Goal: Book appointment/travel/reservation

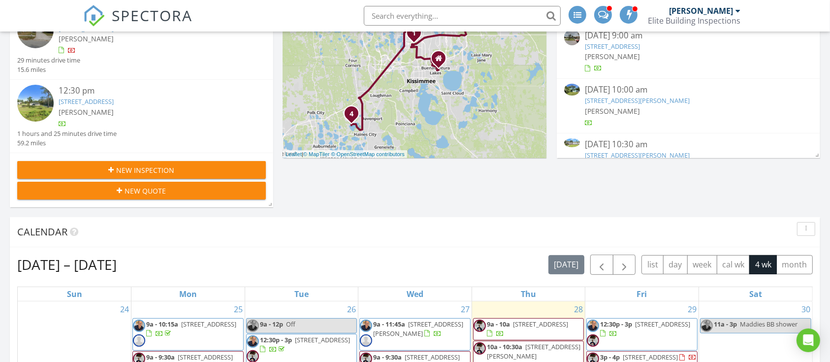
scroll to position [197, 0]
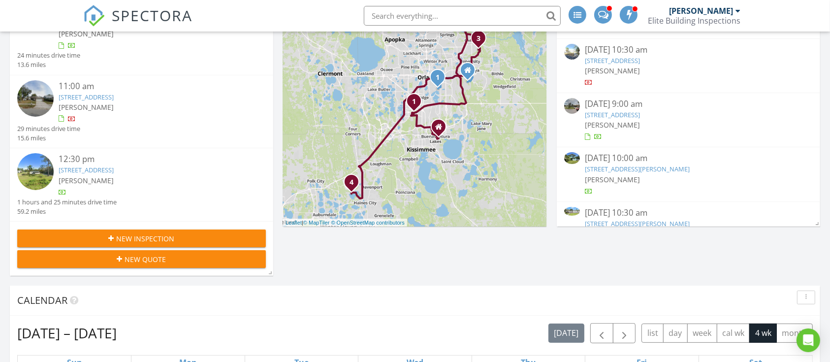
click at [451, 13] on input "text" at bounding box center [462, 16] width 197 height 20
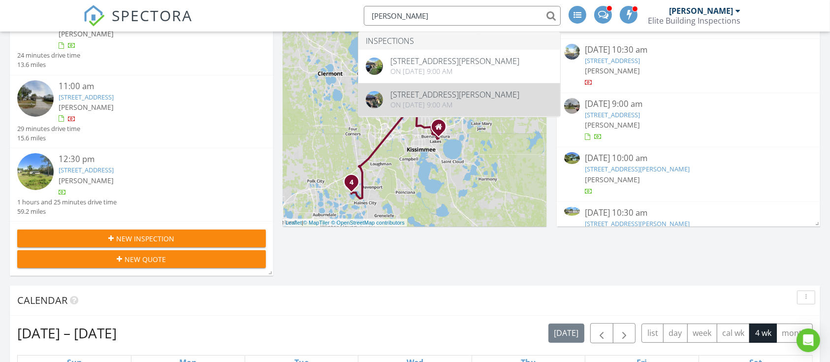
type input "david rose"
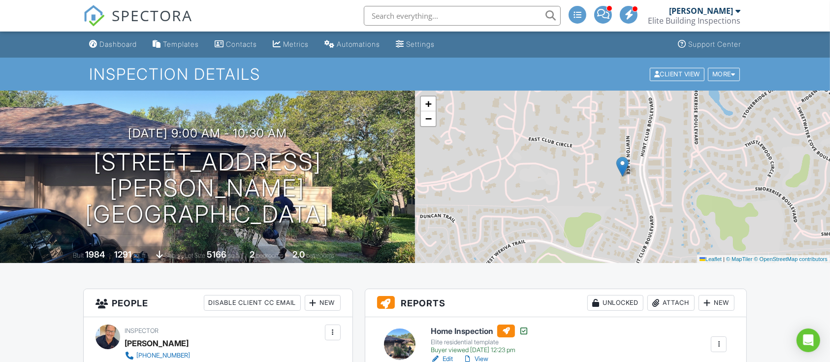
click at [409, 14] on input "text" at bounding box center [462, 16] width 197 height 20
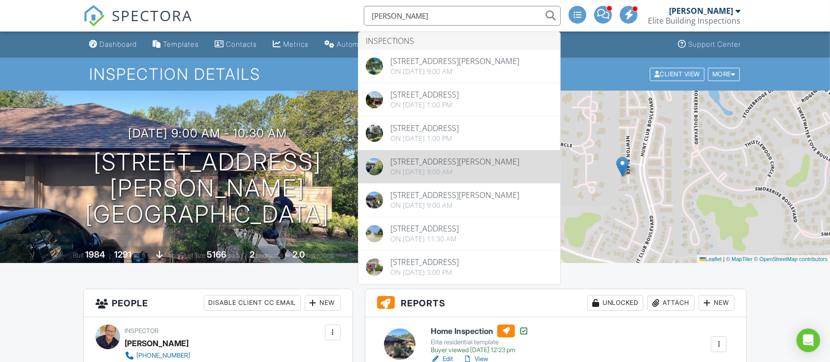
type input "david rose"
drag, startPoint x: 448, startPoint y: 191, endPoint x: 0, endPoint y: 84, distance: 460.3
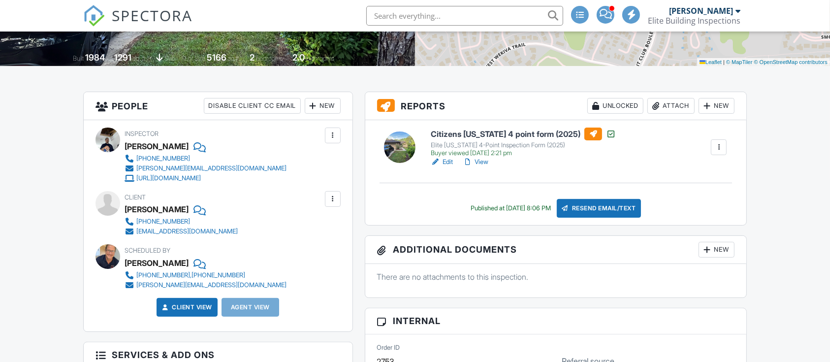
scroll to position [197, 0]
click at [449, 162] on link "Edit" at bounding box center [442, 162] width 22 height 10
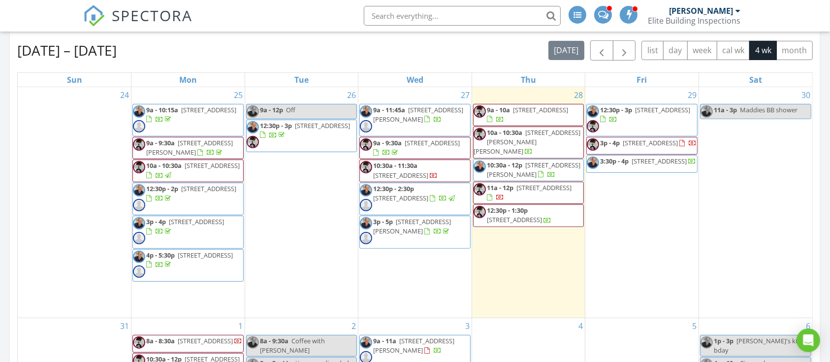
scroll to position [459, 0]
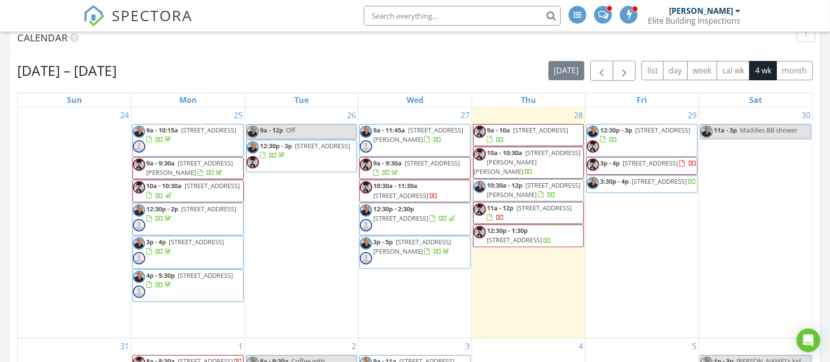
click at [411, 213] on span "12:30p - 2:30p" at bounding box center [393, 208] width 41 height 9
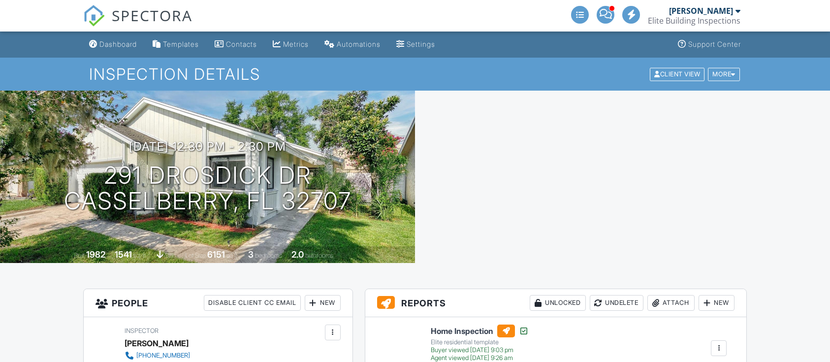
click at [678, 295] on div "Attach" at bounding box center [670, 303] width 47 height 16
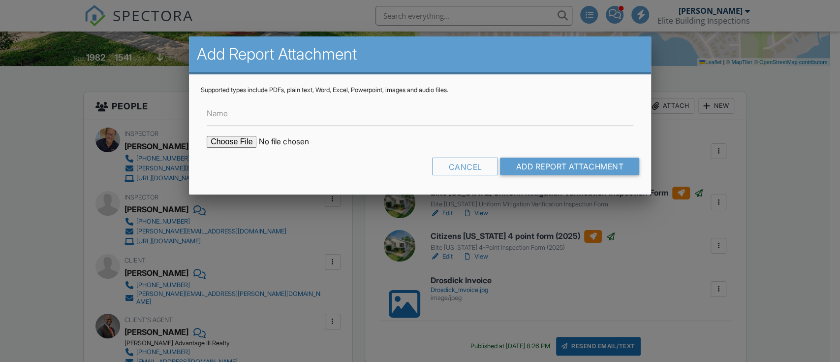
click at [233, 142] on input "file" at bounding box center [290, 142] width 167 height 12
type input "C:\fakepath\SR543826_WDO_291_Drosdick_Drive_JUSTIN_LALLOO_08272025.pdf"
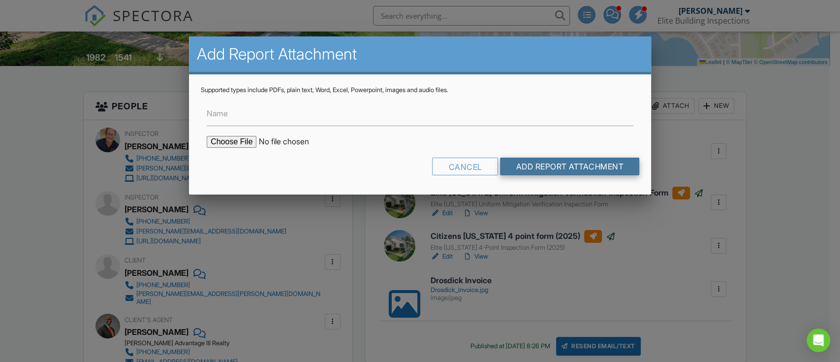
click at [599, 167] on input "Add Report Attachment" at bounding box center [569, 166] width 139 height 18
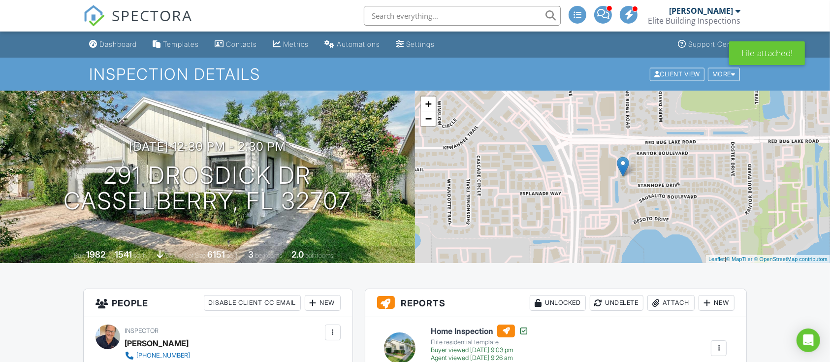
drag, startPoint x: 606, startPoint y: 9, endPoint x: 47, endPoint y: 93, distance: 564.7
click at [606, 14] on span at bounding box center [603, 14] width 12 height 0
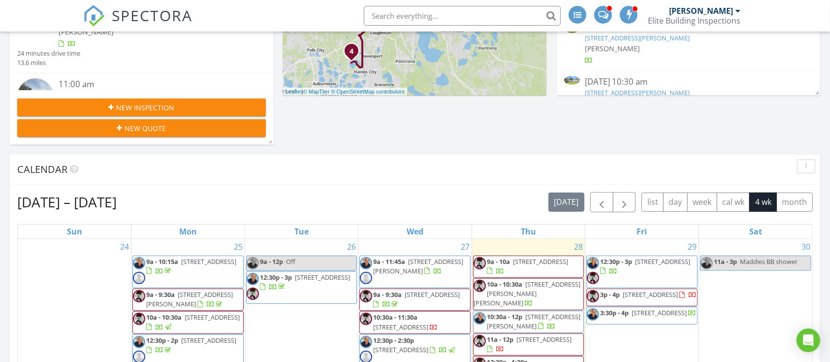
scroll to position [459, 0]
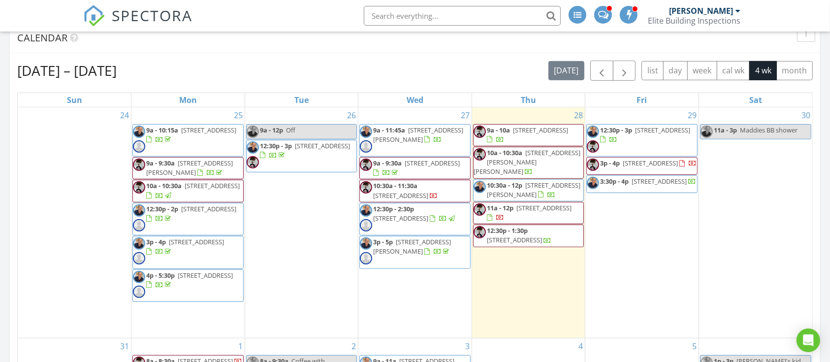
click at [167, 168] on span "380 Newton Pl, Longwood 32779" at bounding box center [189, 167] width 87 height 18
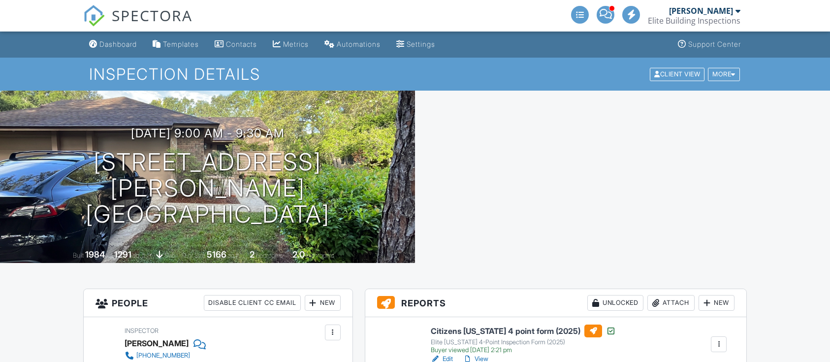
click at [681, 295] on div "Attach" at bounding box center [670, 303] width 47 height 16
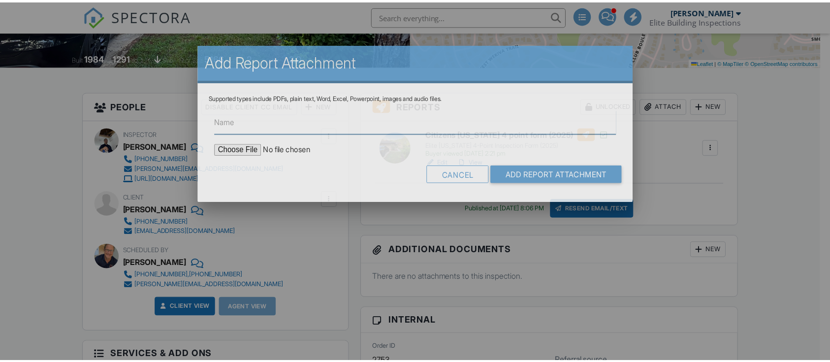
scroll to position [197, 0]
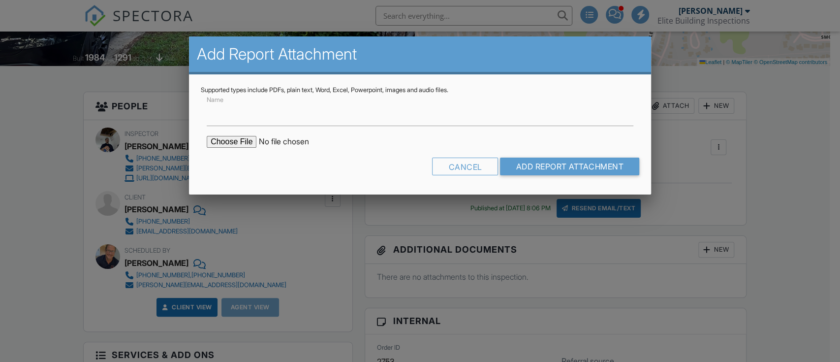
click at [467, 155] on form "Name Cancel Add Report Attachment" at bounding box center [420, 138] width 438 height 89
click at [469, 168] on div "Cancel" at bounding box center [465, 166] width 66 height 18
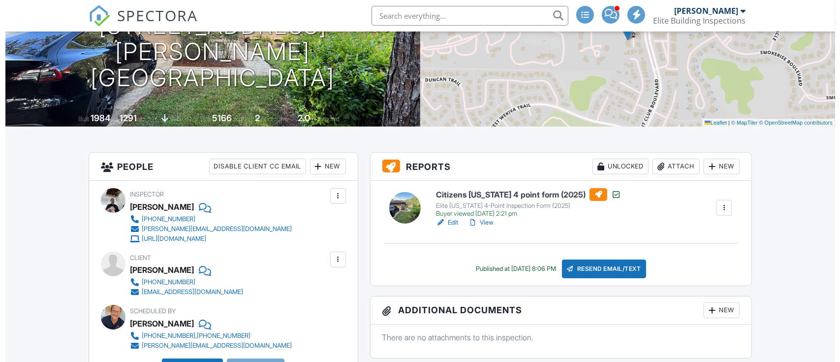
scroll to position [65, 0]
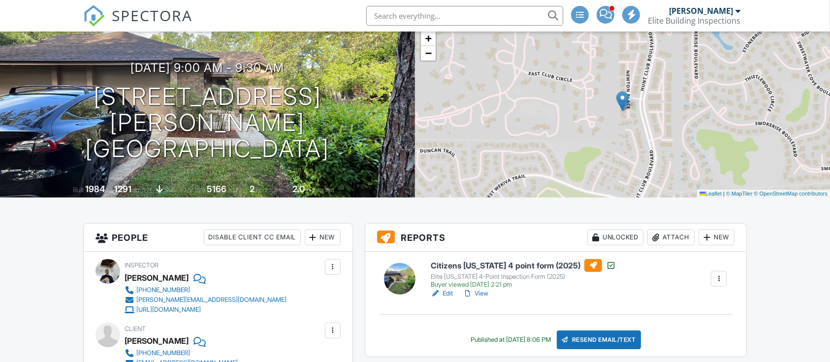
click at [718, 234] on div "New" at bounding box center [716, 237] width 36 height 16
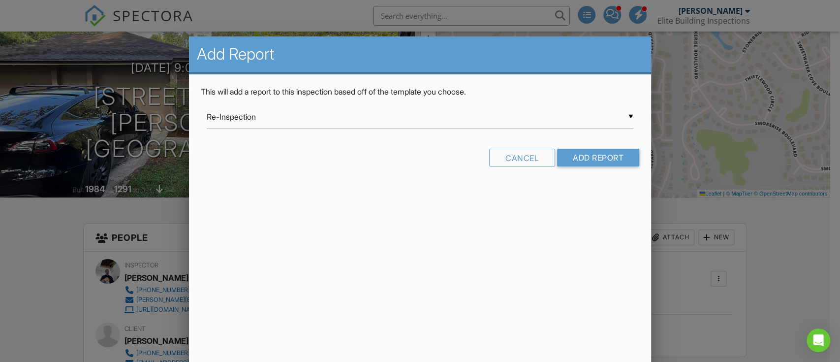
click at [240, 119] on div "▼ Re-Inspection Re-Inspection Sample A-Action TREC REI 7-5 from A-Action Home I…" at bounding box center [420, 117] width 427 height 24
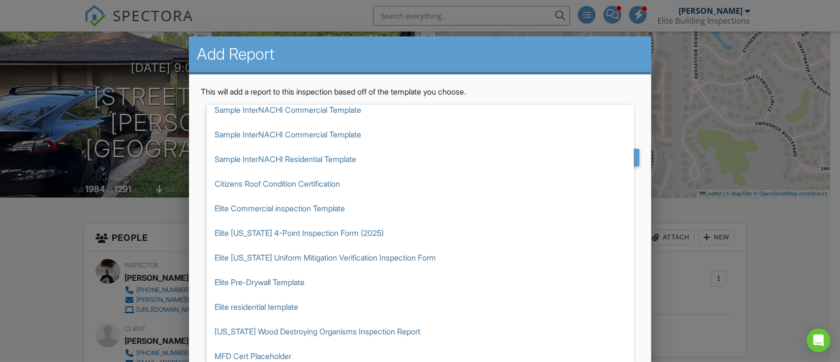
scroll to position [131, 0]
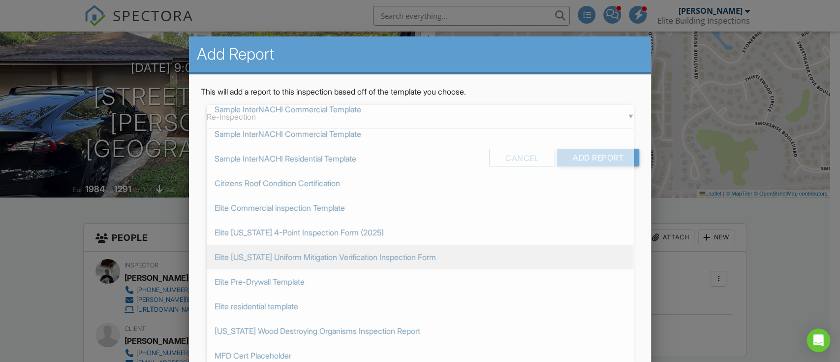
click at [317, 256] on span "Elite [US_STATE] Uniform Mitigation Verification Inspection Form" at bounding box center [420, 257] width 427 height 25
type input "Elite Florida Uniform Mitigation Verification Inspection Form"
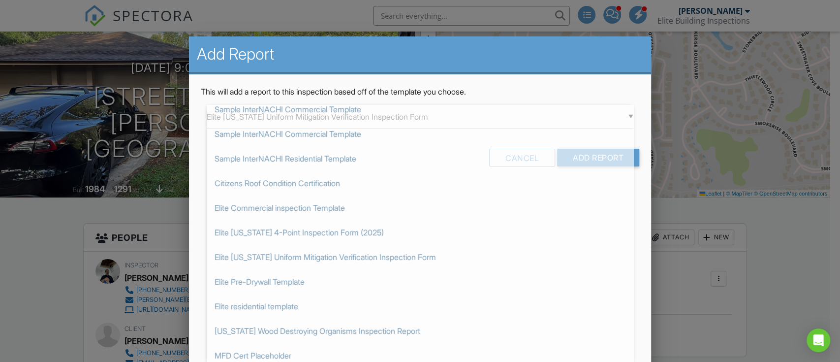
scroll to position [0, 0]
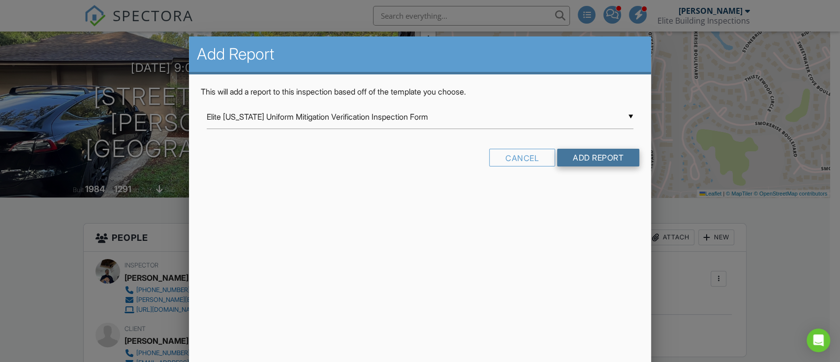
click at [602, 160] on input "Add Report" at bounding box center [598, 158] width 82 height 18
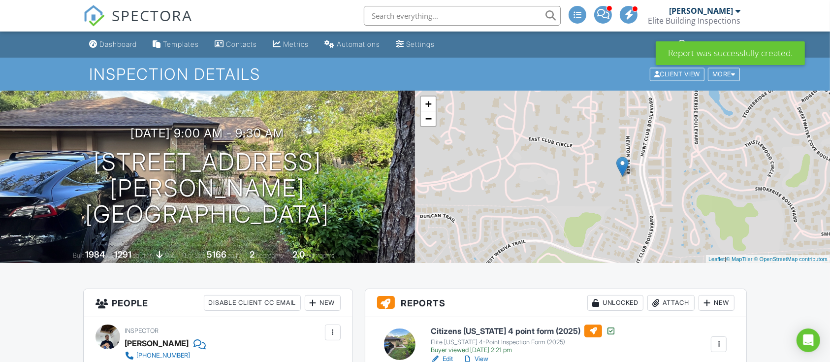
drag, startPoint x: 122, startPoint y: 41, endPoint x: 106, endPoint y: 41, distance: 16.2
click at [122, 41] on div "Dashboard" at bounding box center [117, 44] width 37 height 8
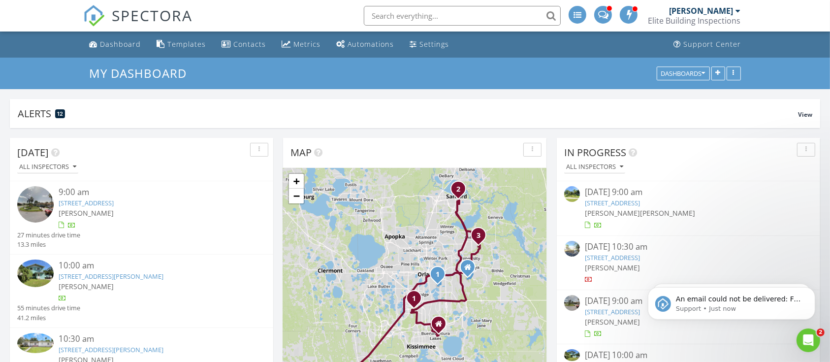
click at [804, 338] on icon "Open Intercom Messenger" at bounding box center [808, 340] width 16 height 16
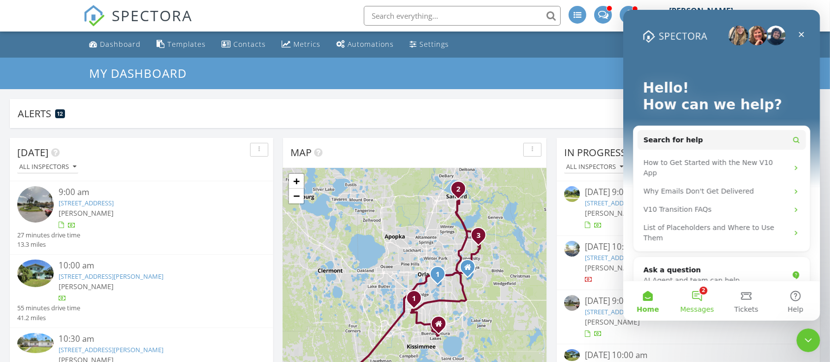
click at [693, 293] on button "2 Messages" at bounding box center [696, 300] width 49 height 39
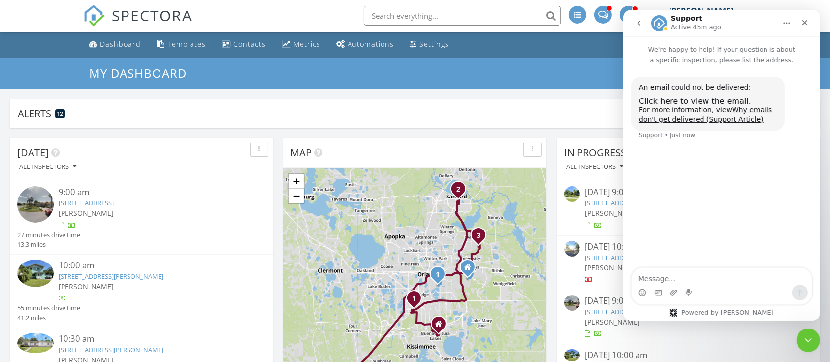
click at [662, 104] on span "Click here to view the email." at bounding box center [694, 100] width 112 height 9
click at [810, 341] on icon "Close Intercom Messenger" at bounding box center [806, 339] width 12 height 12
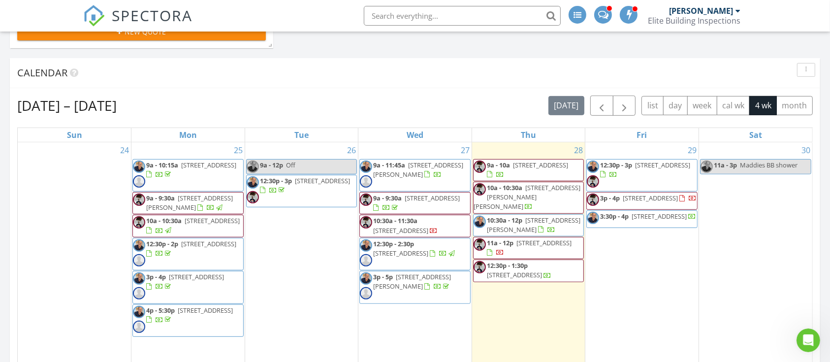
scroll to position [459, 0]
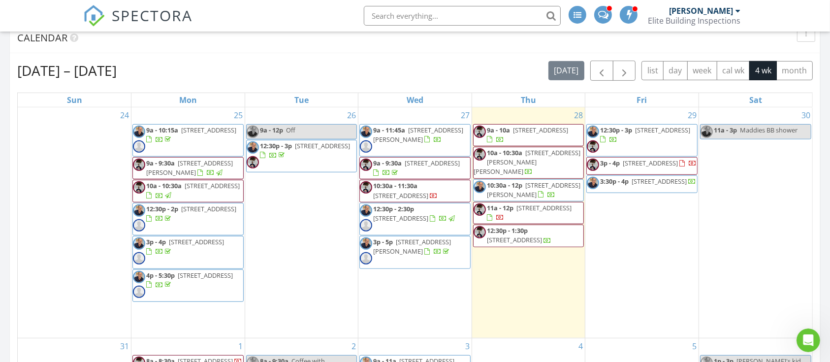
click at [157, 163] on span "9a - 9:30a" at bounding box center [160, 162] width 29 height 9
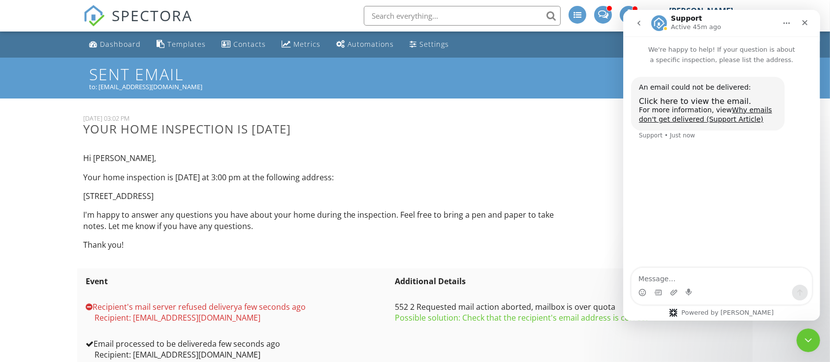
scroll to position [31, 0]
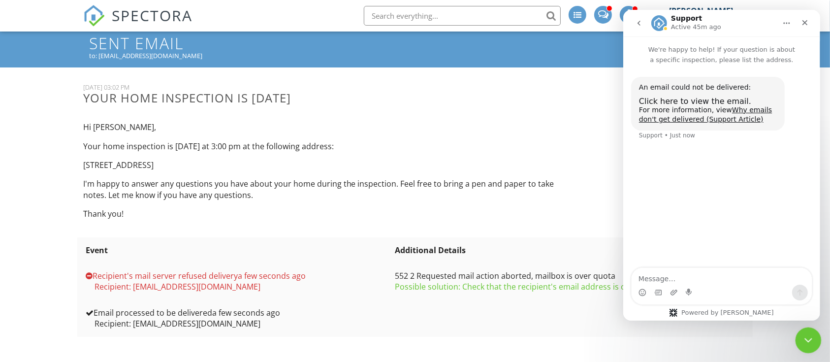
drag, startPoint x: 809, startPoint y: 340, endPoint x: 1604, endPoint y: 620, distance: 842.8
click at [809, 341] on icon "Close Intercom Messenger" at bounding box center [806, 339] width 12 height 12
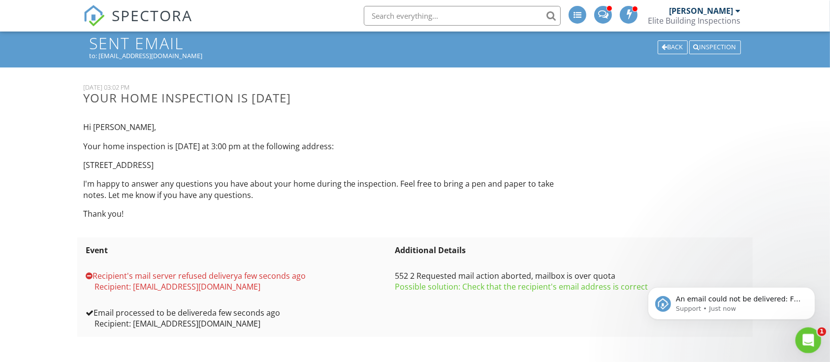
scroll to position [0, 0]
click at [811, 330] on div "Open Intercom Messenger" at bounding box center [806, 338] width 32 height 32
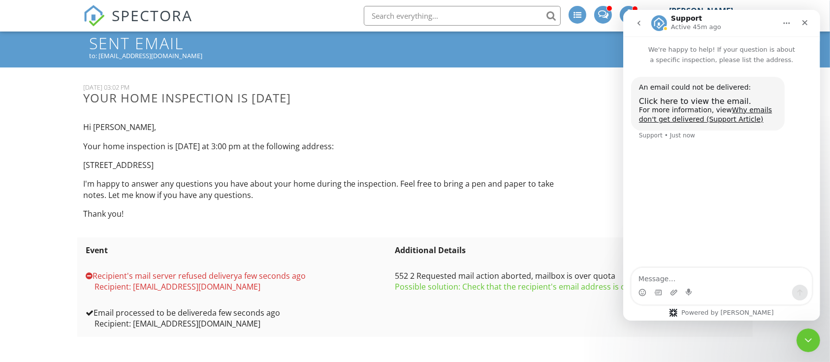
click at [637, 21] on icon "go back" at bounding box center [638, 23] width 8 height 8
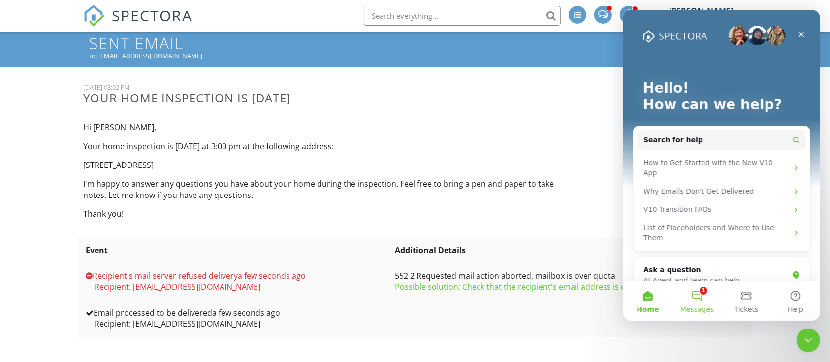
click at [695, 291] on button "1 Messages" at bounding box center [696, 300] width 49 height 39
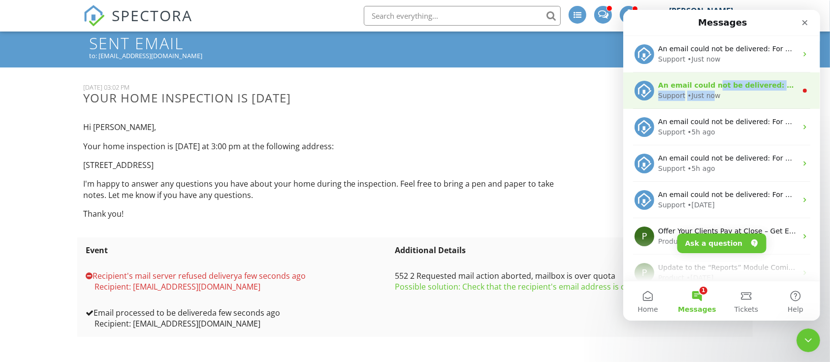
click at [709, 90] on div "An email could not be delivered: For more information, view Why emails don't ge…" at bounding box center [726, 90] width 139 height 21
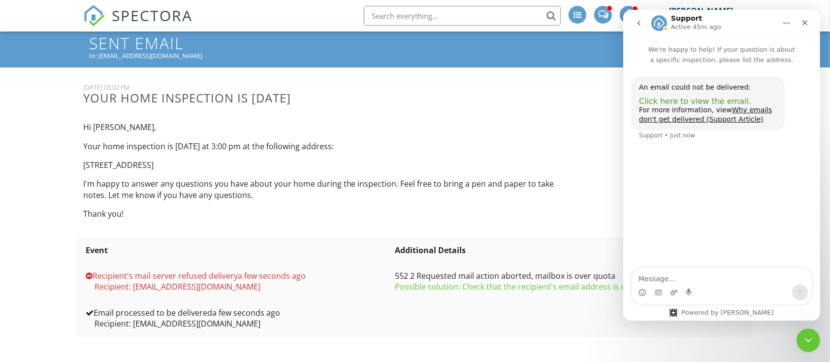
click at [711, 100] on span "Click here to view the email." at bounding box center [694, 100] width 112 height 9
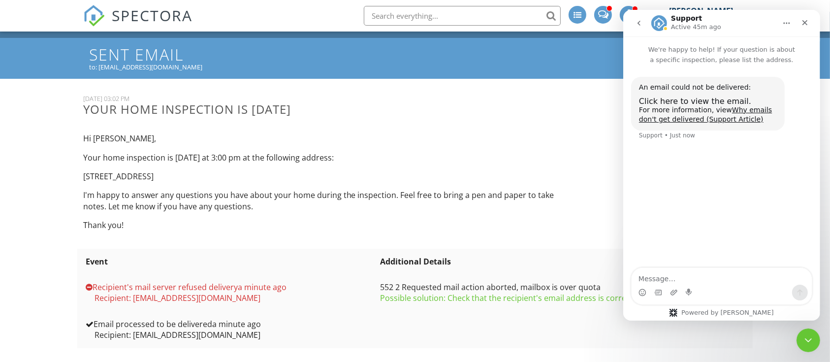
scroll to position [31, 0]
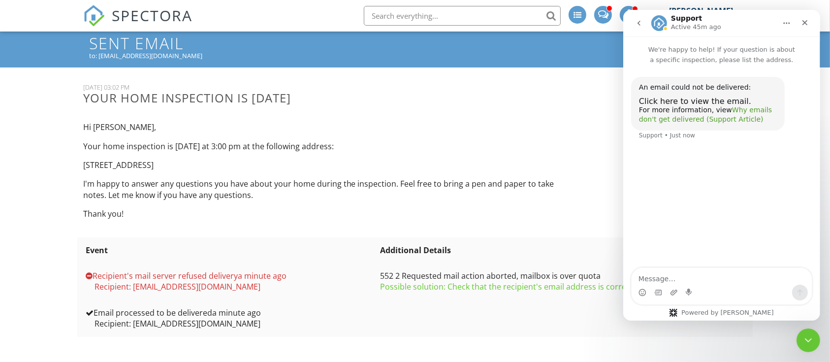
click at [748, 111] on link "Why emails don't get delivered (Support Article)" at bounding box center [704, 115] width 133 height 18
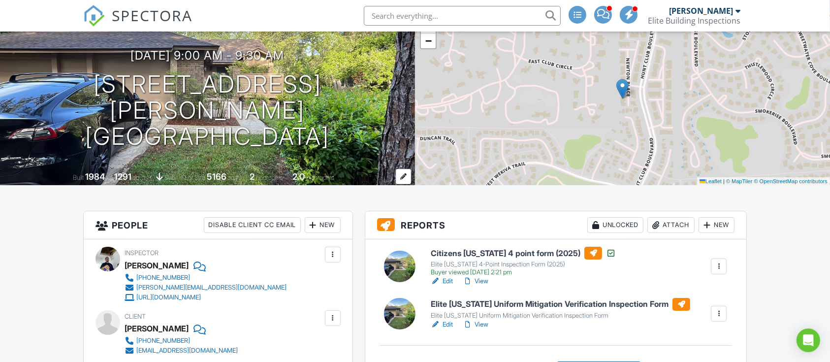
scroll to position [131, 0]
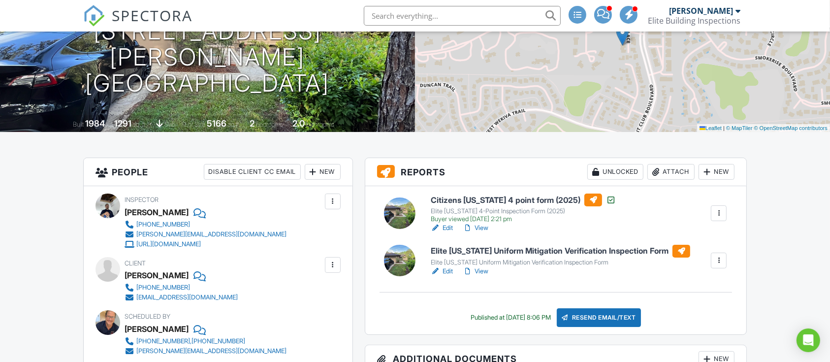
drag, startPoint x: 451, startPoint y: 227, endPoint x: 208, endPoint y: 204, distance: 244.6
click at [451, 227] on link "Edit" at bounding box center [442, 228] width 22 height 10
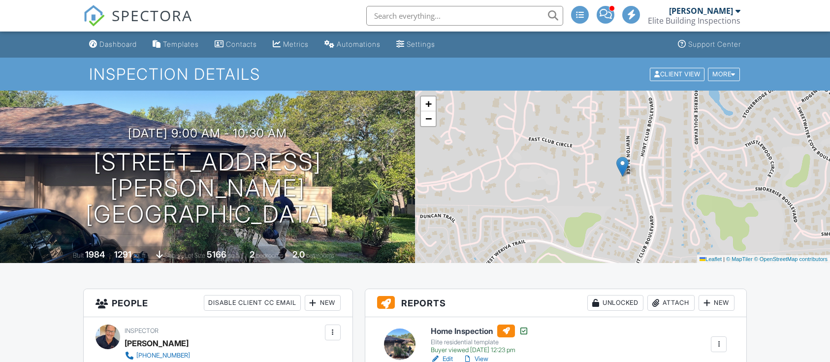
drag, startPoint x: 0, startPoint y: 0, endPoint x: 174, endPoint y: 251, distance: 305.8
click at [447, 354] on link "Edit" at bounding box center [442, 359] width 22 height 10
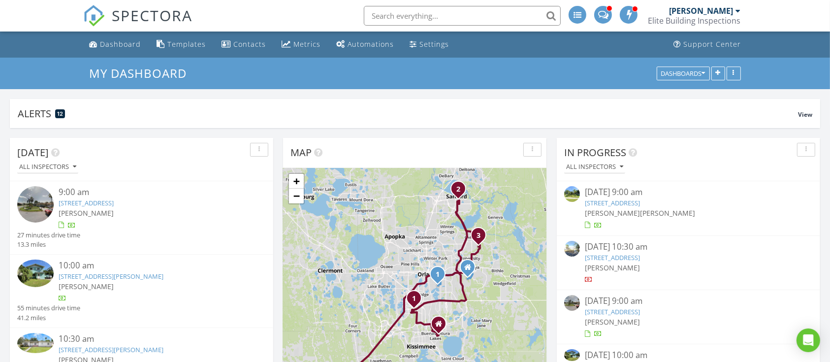
scroll to position [186, 263]
click at [608, 13] on span at bounding box center [603, 13] width 10 height 9
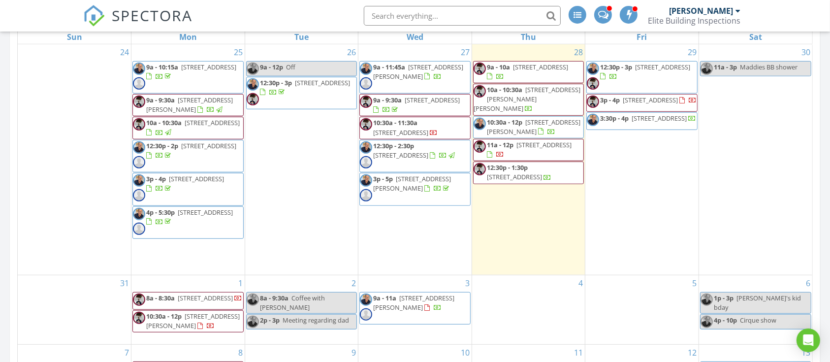
scroll to position [459, 0]
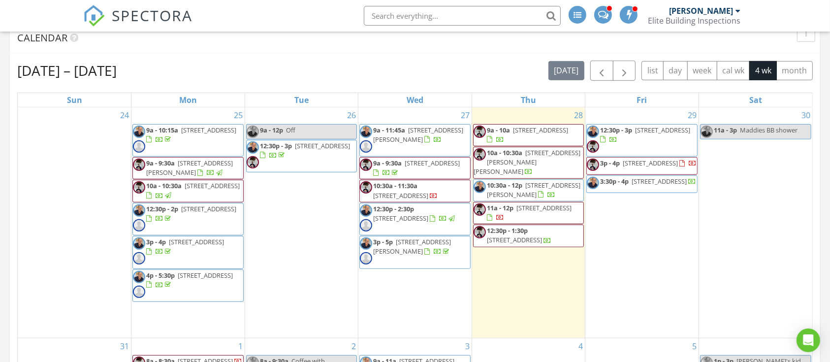
click at [681, 136] on span "12:30p - 3p 2441 Willow Springs Ct, Apopka 32712" at bounding box center [641, 140] width 110 height 30
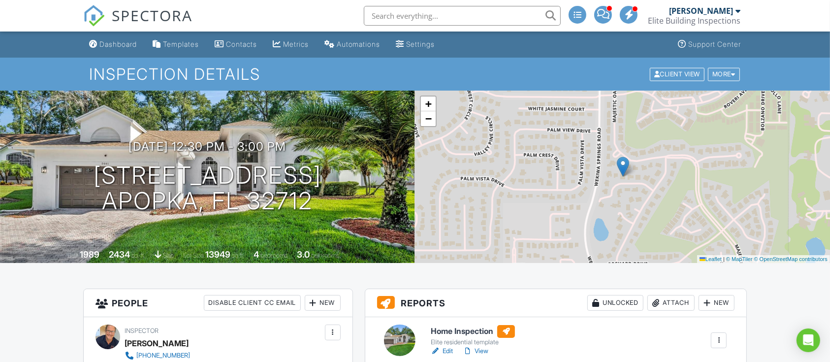
click at [123, 41] on div "Dashboard" at bounding box center [117, 44] width 37 height 8
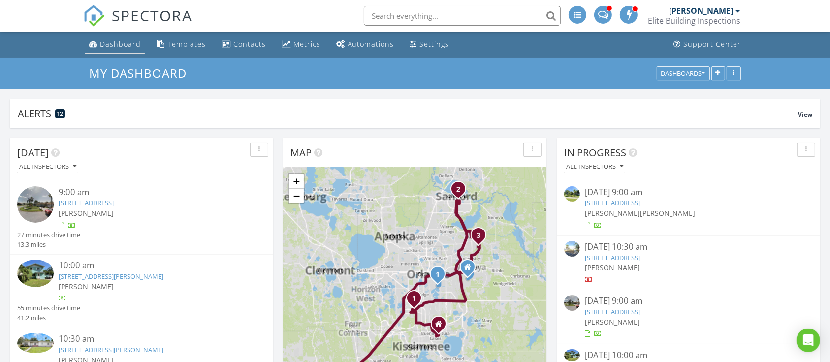
scroll to position [186, 263]
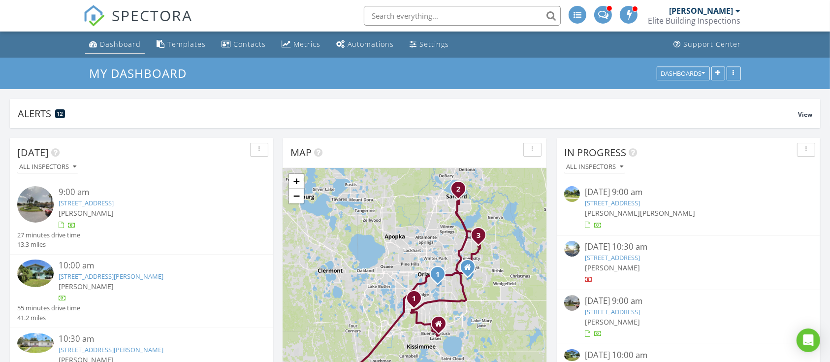
click at [125, 46] on div "Dashboard" at bounding box center [120, 43] width 41 height 9
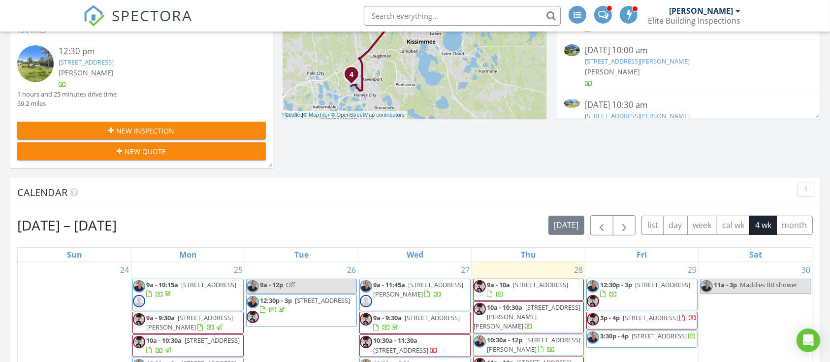
scroll to position [459, 0]
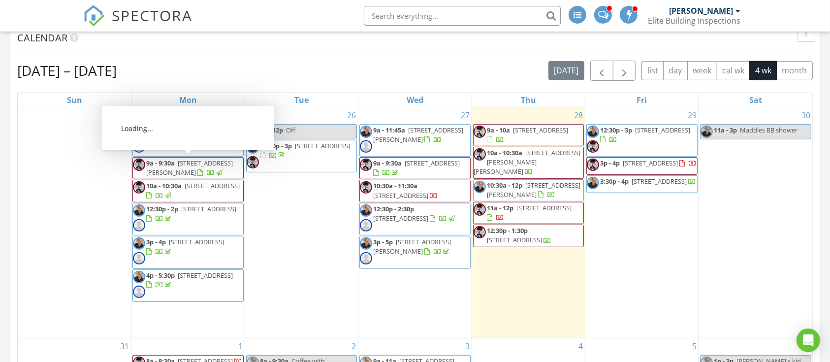
click at [170, 163] on span "9a - 9:30a" at bounding box center [160, 162] width 29 height 9
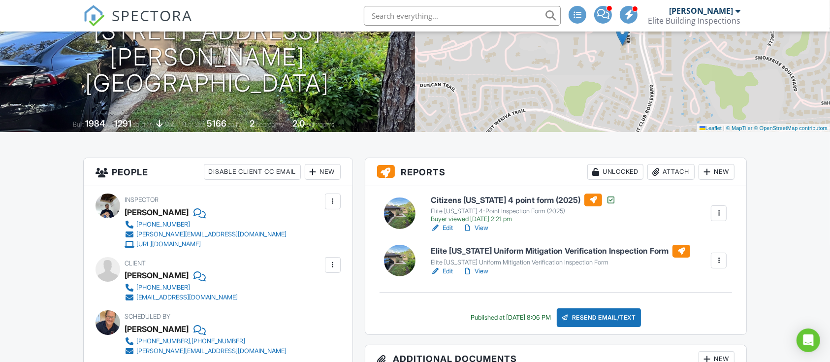
click at [450, 225] on link "Edit" at bounding box center [442, 228] width 22 height 10
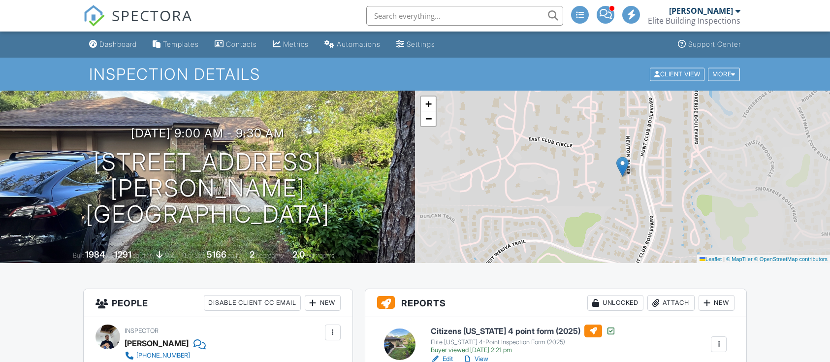
scroll to position [101, 0]
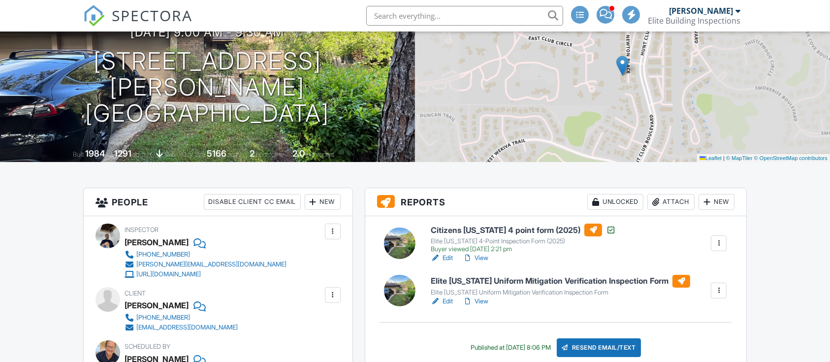
click at [446, 296] on link "Edit" at bounding box center [442, 301] width 22 height 10
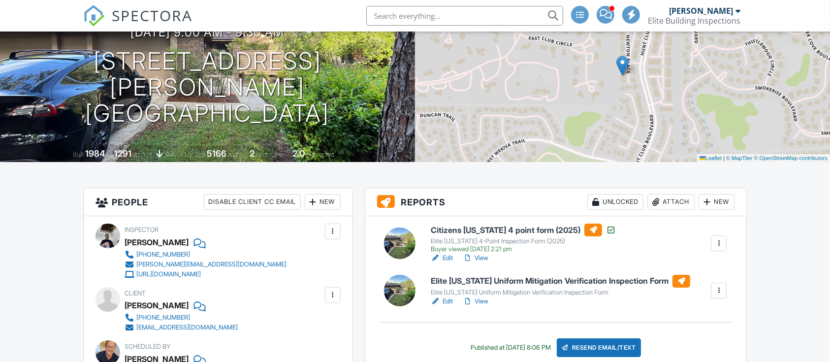
scroll to position [262, 0]
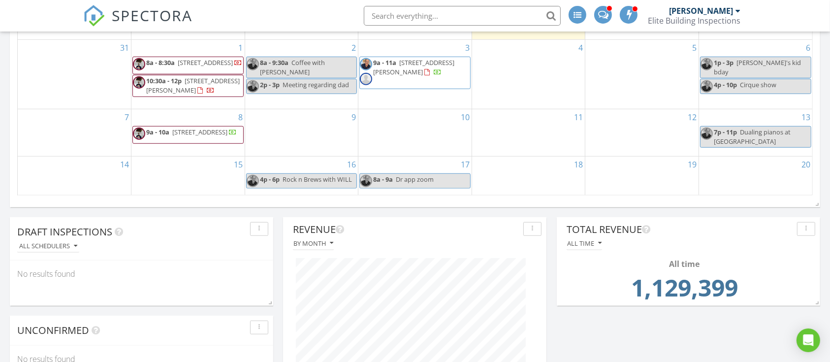
scroll to position [721, 0]
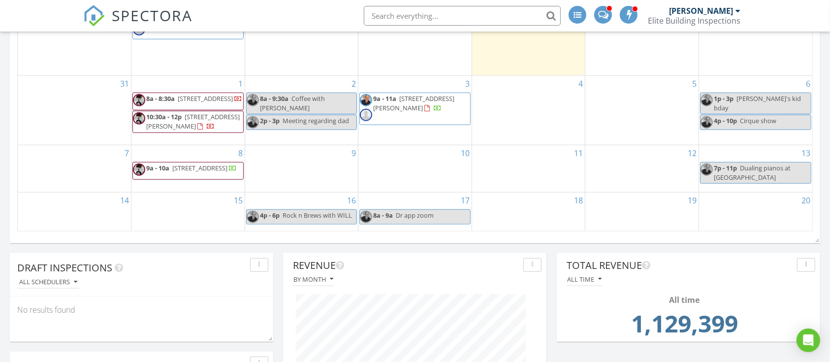
click at [316, 128] on div "2 8a - 9:30a Coffee with [PERSON_NAME] 2p - 3p Meeting regarding dad" at bounding box center [301, 110] width 113 height 69
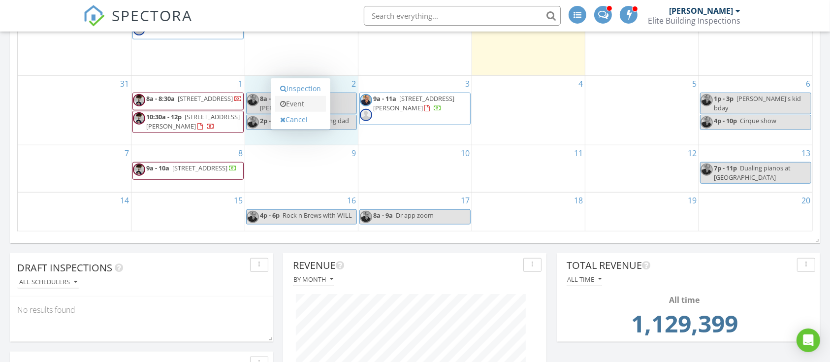
click at [304, 101] on link "Event" at bounding box center [300, 104] width 51 height 16
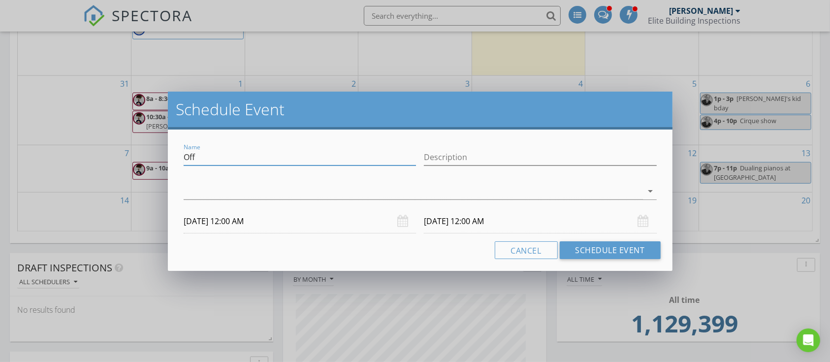
drag, startPoint x: 205, startPoint y: 155, endPoint x: 149, endPoint y: 143, distance: 57.5
click at [149, 143] on div "Schedule Event Name Off Description arrow_drop_down 09/02/2025 12:00 AM 09/03/2…" at bounding box center [415, 181] width 830 height 362
type input "HOld Peter"
click at [229, 195] on div at bounding box center [413, 191] width 459 height 16
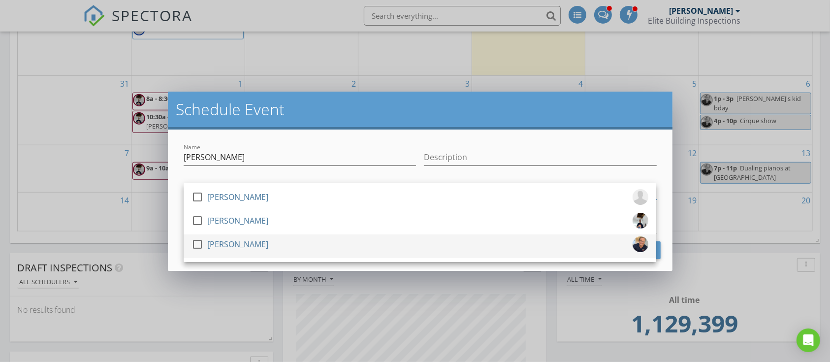
click at [199, 246] on div at bounding box center [197, 244] width 17 height 17
click at [280, 138] on div "Name HOld Peter Description check_box_outline_blank Craig Perkinson check_box_o…" at bounding box center [420, 199] width 504 height 141
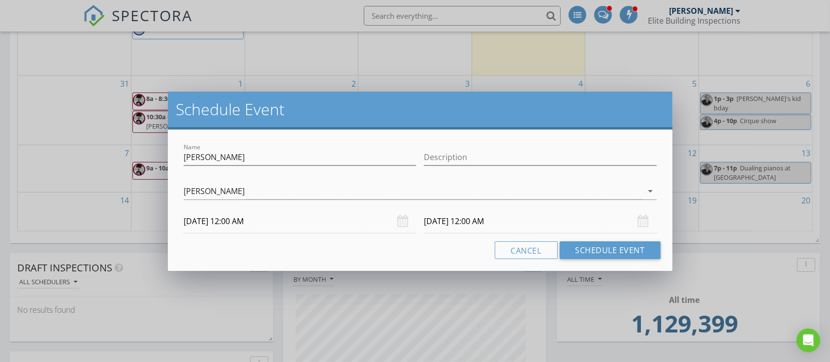
click at [250, 223] on input "09/02/2025 12:00 AM" at bounding box center [300, 221] width 232 height 24
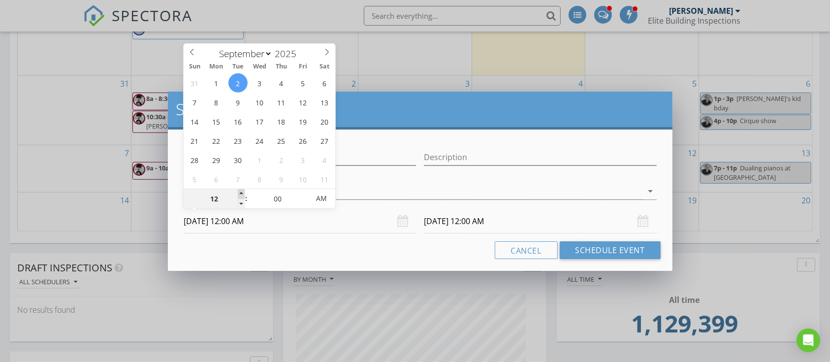
type input "01"
type input "09/02/2025 1:00 AM"
click at [240, 193] on span at bounding box center [241, 194] width 7 height 10
type input "02"
type input "09/02/2025 2:00 AM"
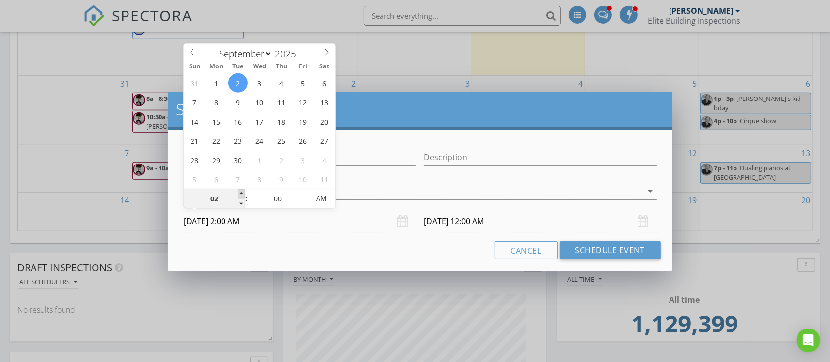
click at [240, 193] on span at bounding box center [241, 194] width 7 height 10
type input "03"
type input "09/02/2025 3:00 AM"
click at [240, 193] on span at bounding box center [241, 194] width 7 height 10
type input "04"
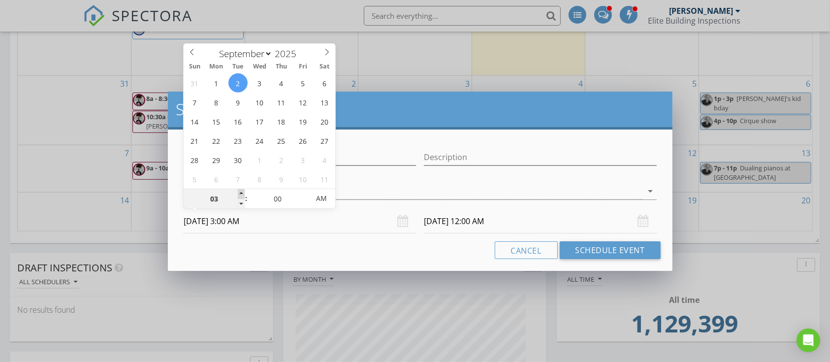
type input "09/02/2025 4:00 AM"
click at [240, 193] on span at bounding box center [241, 194] width 7 height 10
type input "05"
type input "09/02/2025 5:00 AM"
click at [240, 193] on span at bounding box center [241, 194] width 7 height 10
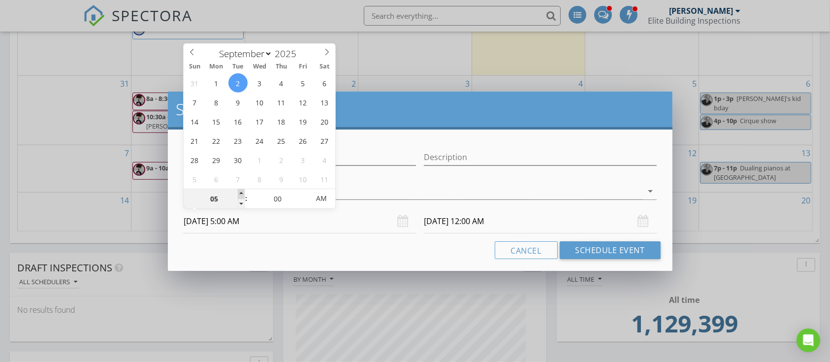
type input "06"
type input "09/02/2025 6:00 AM"
click at [240, 193] on span at bounding box center [241, 194] width 7 height 10
type input "07"
type input "09/02/2025 7:00 AM"
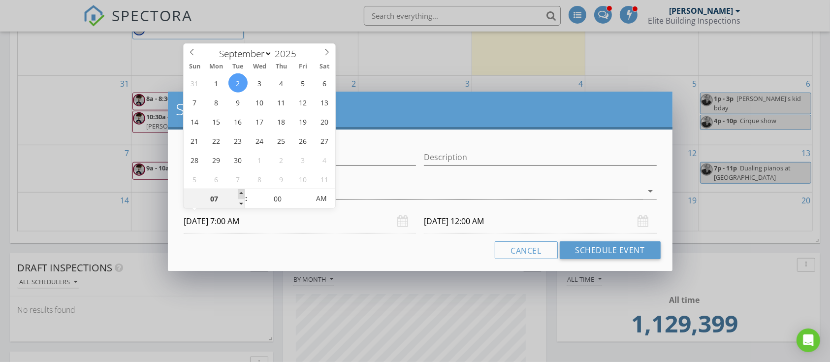
click at [240, 193] on span at bounding box center [241, 194] width 7 height 10
type input "08"
type input "09/02/2025 8:00 AM"
click at [240, 193] on span at bounding box center [241, 194] width 7 height 10
type input "09"
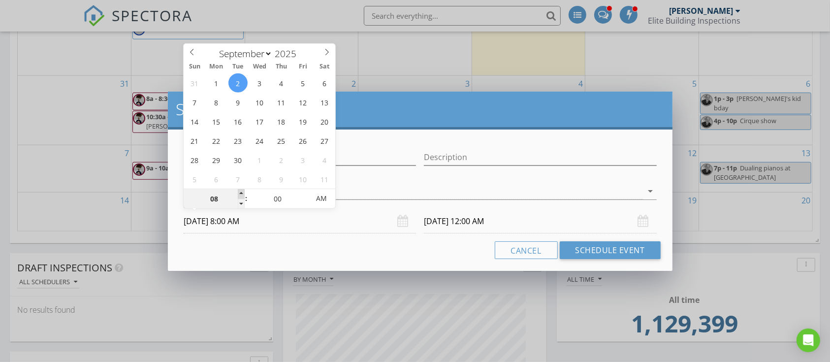
type input "09/02/2025 9:00 AM"
click at [240, 193] on span at bounding box center [241, 194] width 7 height 10
type input "10"
type input "09/02/2025 10:00 AM"
click at [240, 193] on span at bounding box center [241, 194] width 7 height 10
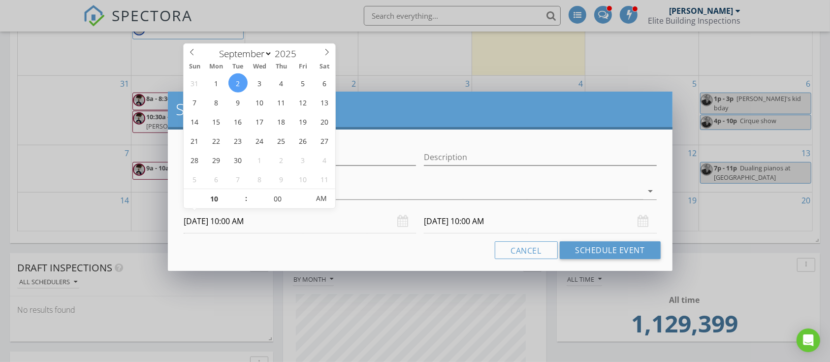
drag, startPoint x: 379, startPoint y: 256, endPoint x: 431, endPoint y: 219, distance: 63.6
click at [397, 237] on div "Name HOld Peter Description check_box_outline_blank Craig Perkinson check_box_o…" at bounding box center [420, 199] width 504 height 141
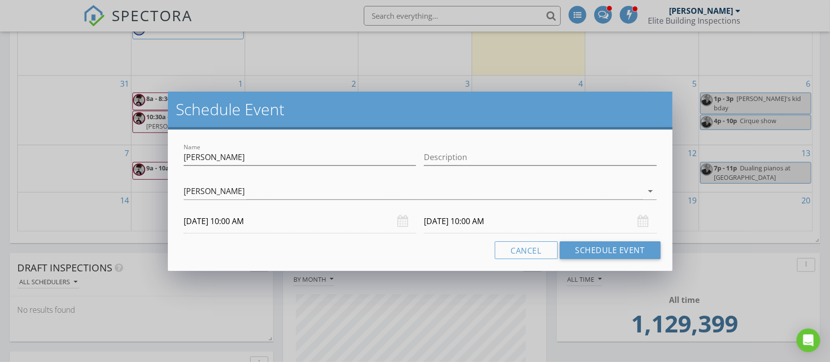
click at [448, 224] on input "09/03/2025 10:00 AM" at bounding box center [540, 221] width 232 height 24
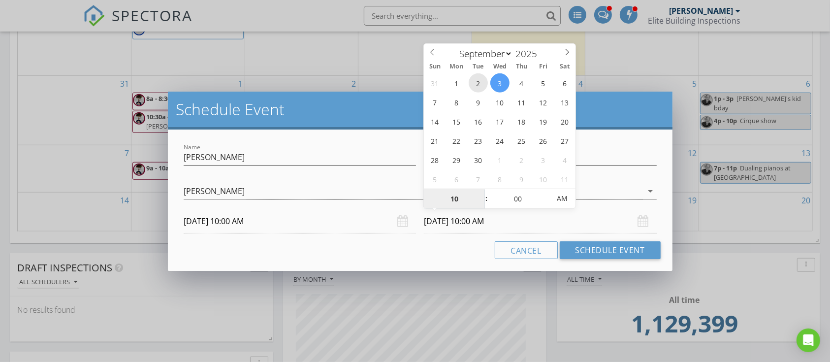
type input "09/02/2025 10:00 AM"
type input "11"
type input "09/02/2025 11:00 AM"
click at [480, 191] on span at bounding box center [481, 194] width 7 height 10
type input "12"
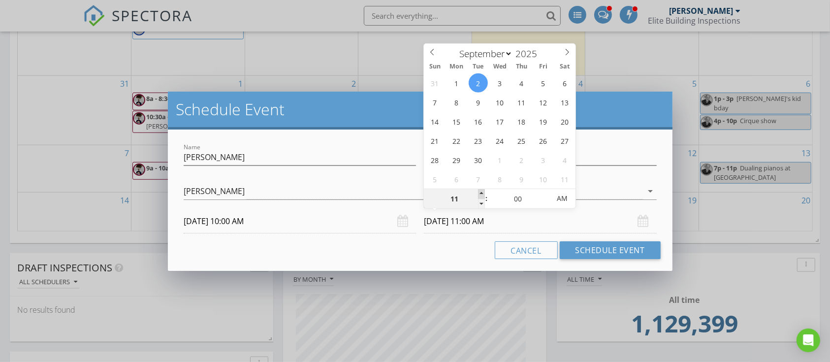
type input "09/02/2025 12:00 PM"
click at [480, 191] on span at bounding box center [481, 194] width 7 height 10
type input "01"
type input "09/02/2025 1:00 PM"
click at [480, 191] on span at bounding box center [481, 194] width 7 height 10
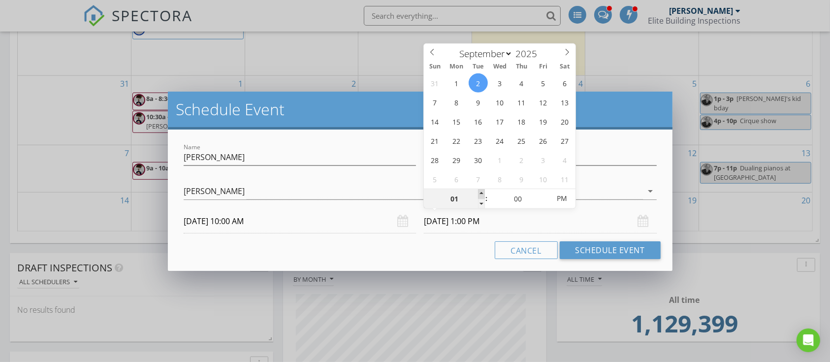
type input "02"
type input "09/02/2025 2:00 PM"
click at [480, 191] on span at bounding box center [481, 194] width 7 height 10
drag, startPoint x: 576, startPoint y: 245, endPoint x: 402, endPoint y: 259, distance: 173.8
click at [576, 245] on button "Schedule Event" at bounding box center [609, 250] width 101 height 18
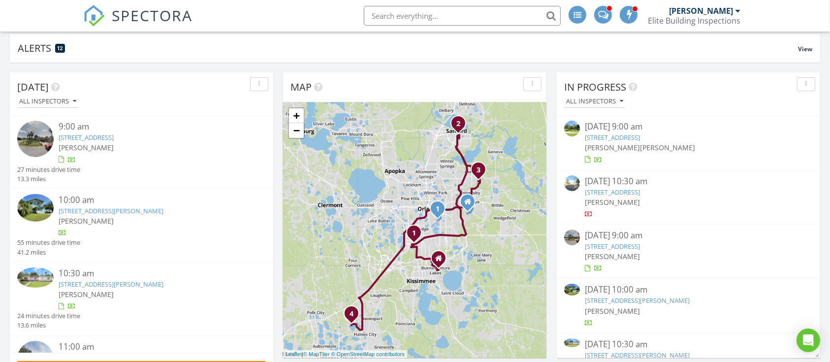
scroll to position [65, 0]
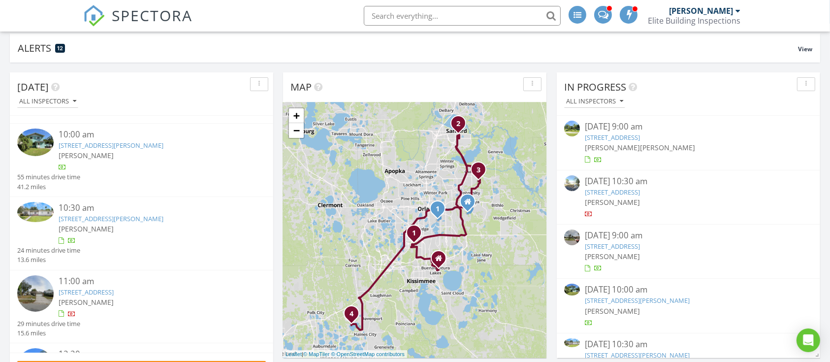
click at [27, 285] on img at bounding box center [35, 293] width 36 height 36
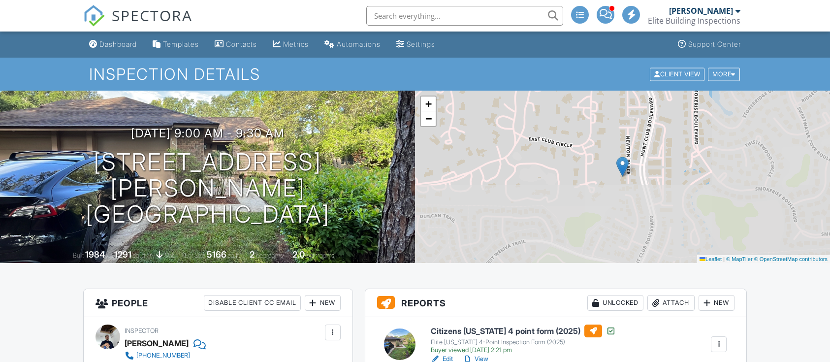
scroll to position [197, 0]
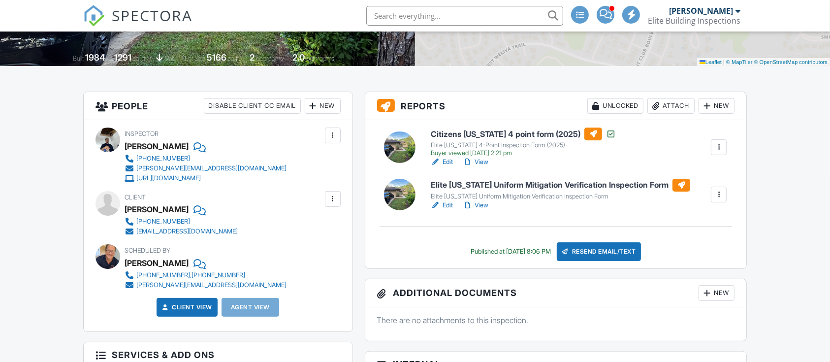
click at [449, 163] on link "Edit" at bounding box center [442, 162] width 22 height 10
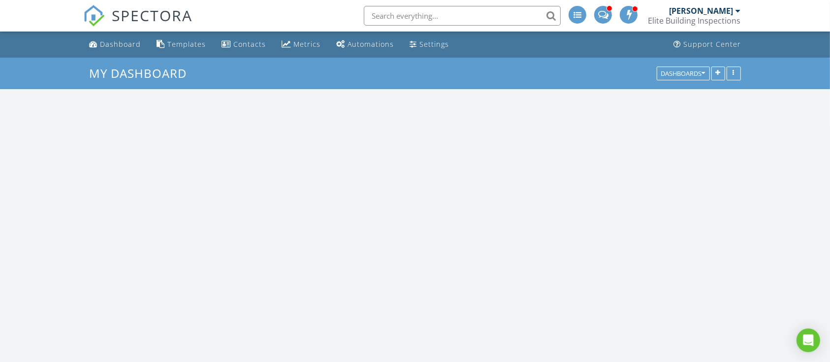
scroll to position [1383, 850]
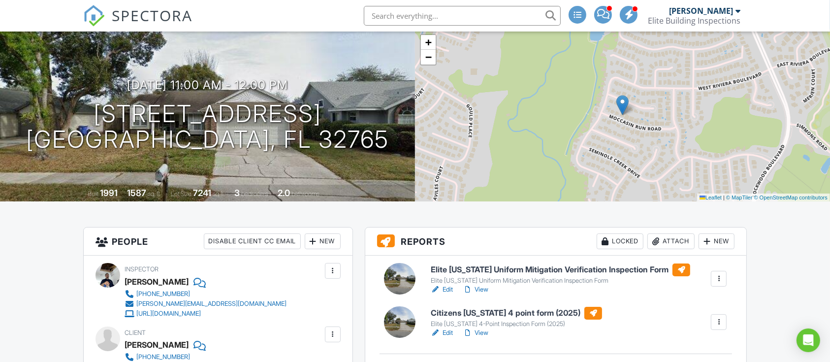
scroll to position [131, 0]
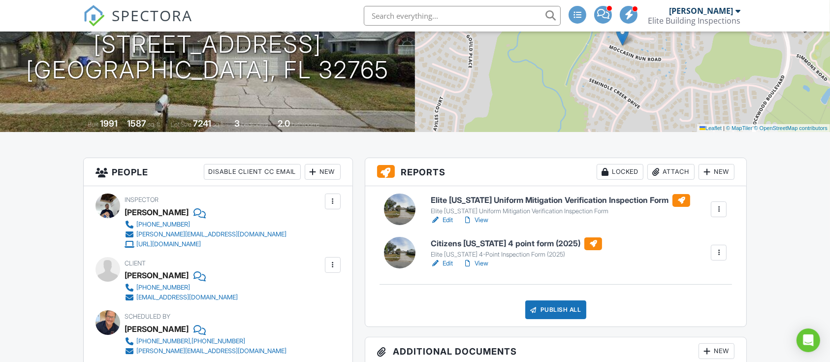
click at [448, 218] on link "Edit" at bounding box center [442, 220] width 22 height 10
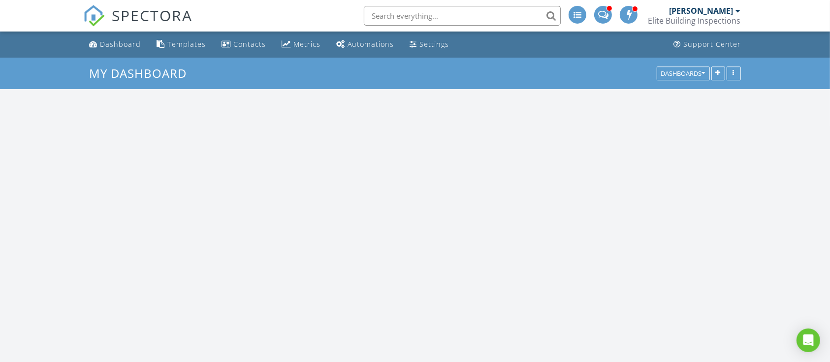
scroll to position [1383, 850]
